Goal: Navigation & Orientation: Understand site structure

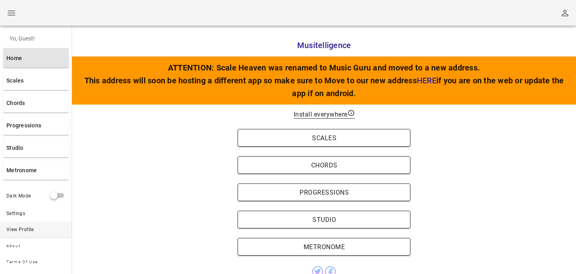
scroll to position [15, 0]
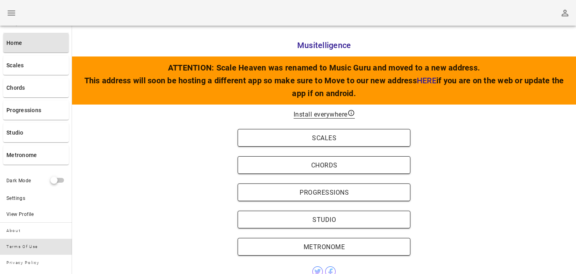
click at [20, 245] on link "Terms of Use" at bounding box center [36, 246] width 72 height 16
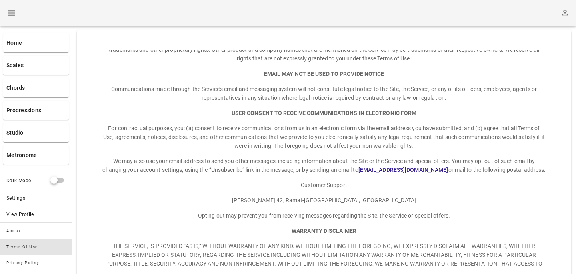
scroll to position [1392, 0]
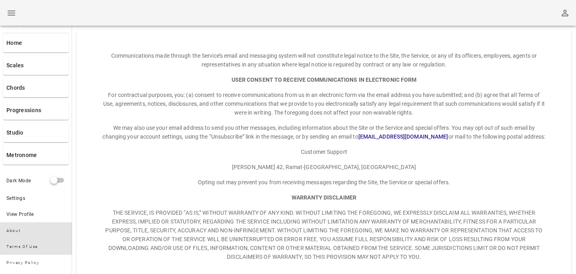
click at [39, 232] on link "About" at bounding box center [36, 230] width 72 height 16
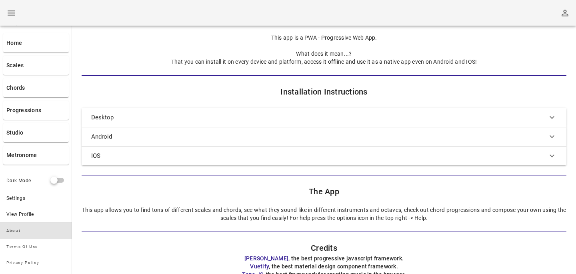
scroll to position [125, 0]
